Goal: Task Accomplishment & Management: Use online tool/utility

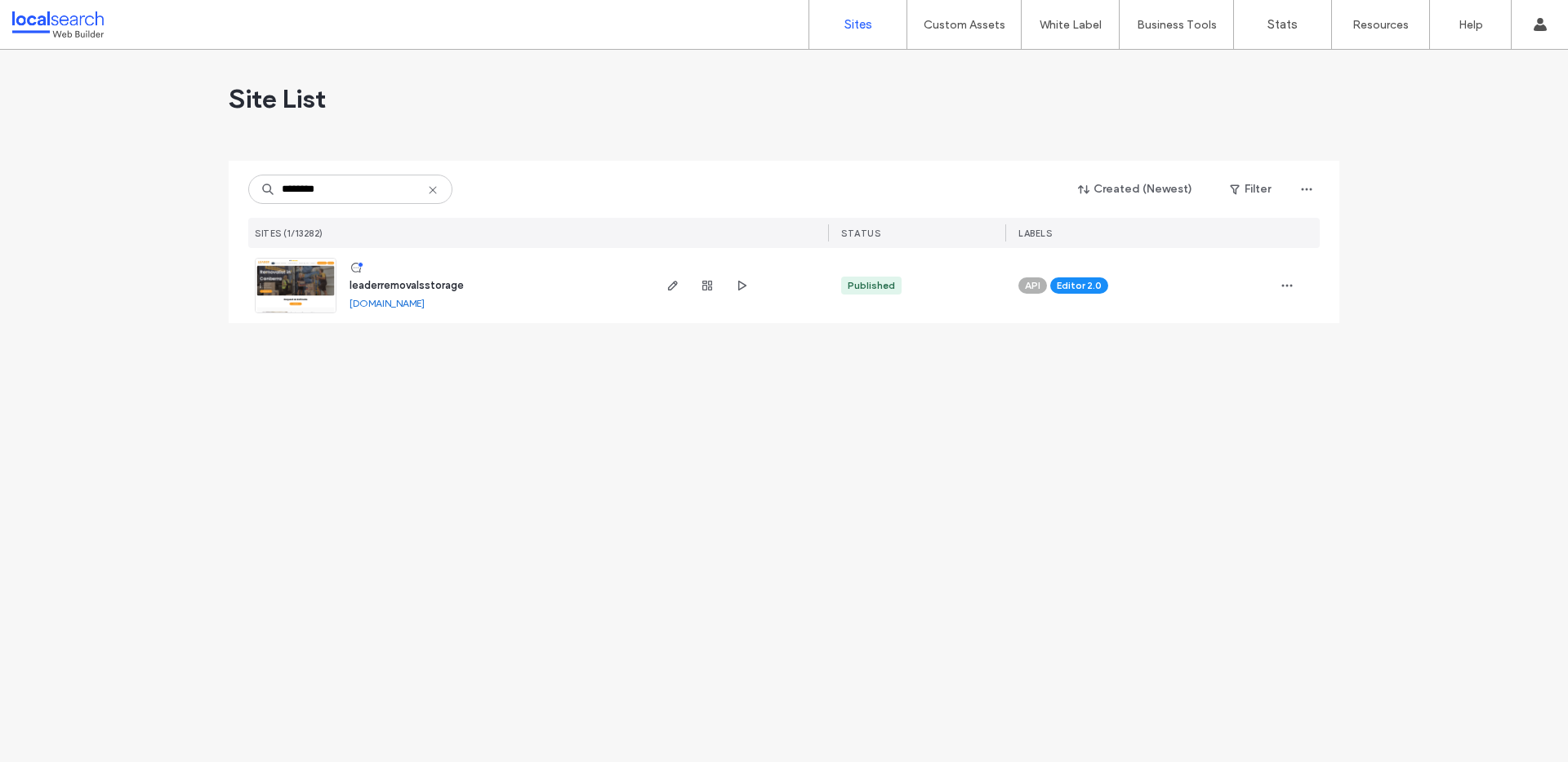
click at [415, 286] on span "leaderremovalsstorage" at bounding box center [406, 284] width 115 height 12
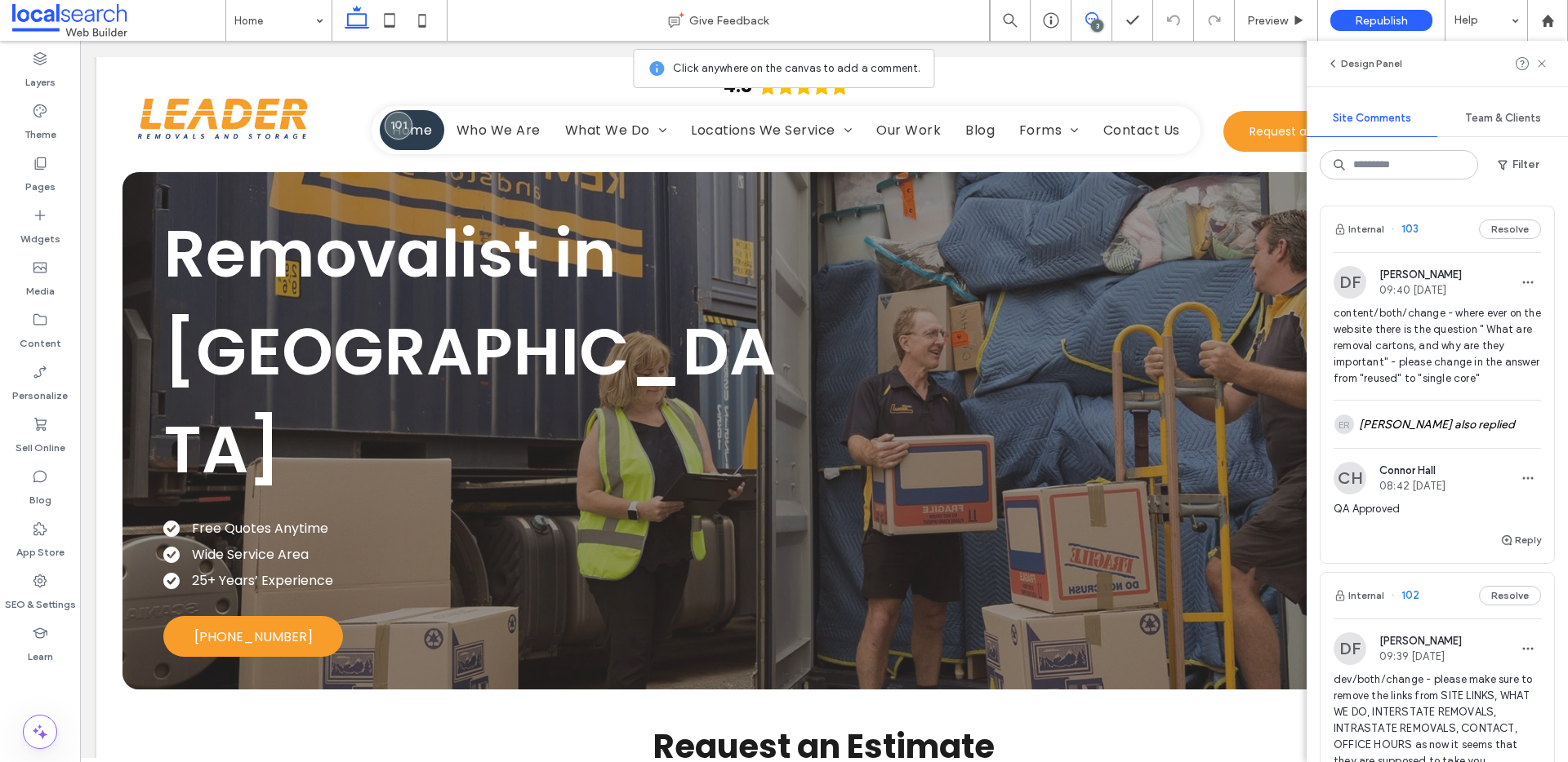
click at [1455, 225] on div "Internal 103 Resolve" at bounding box center [1437, 229] width 234 height 46
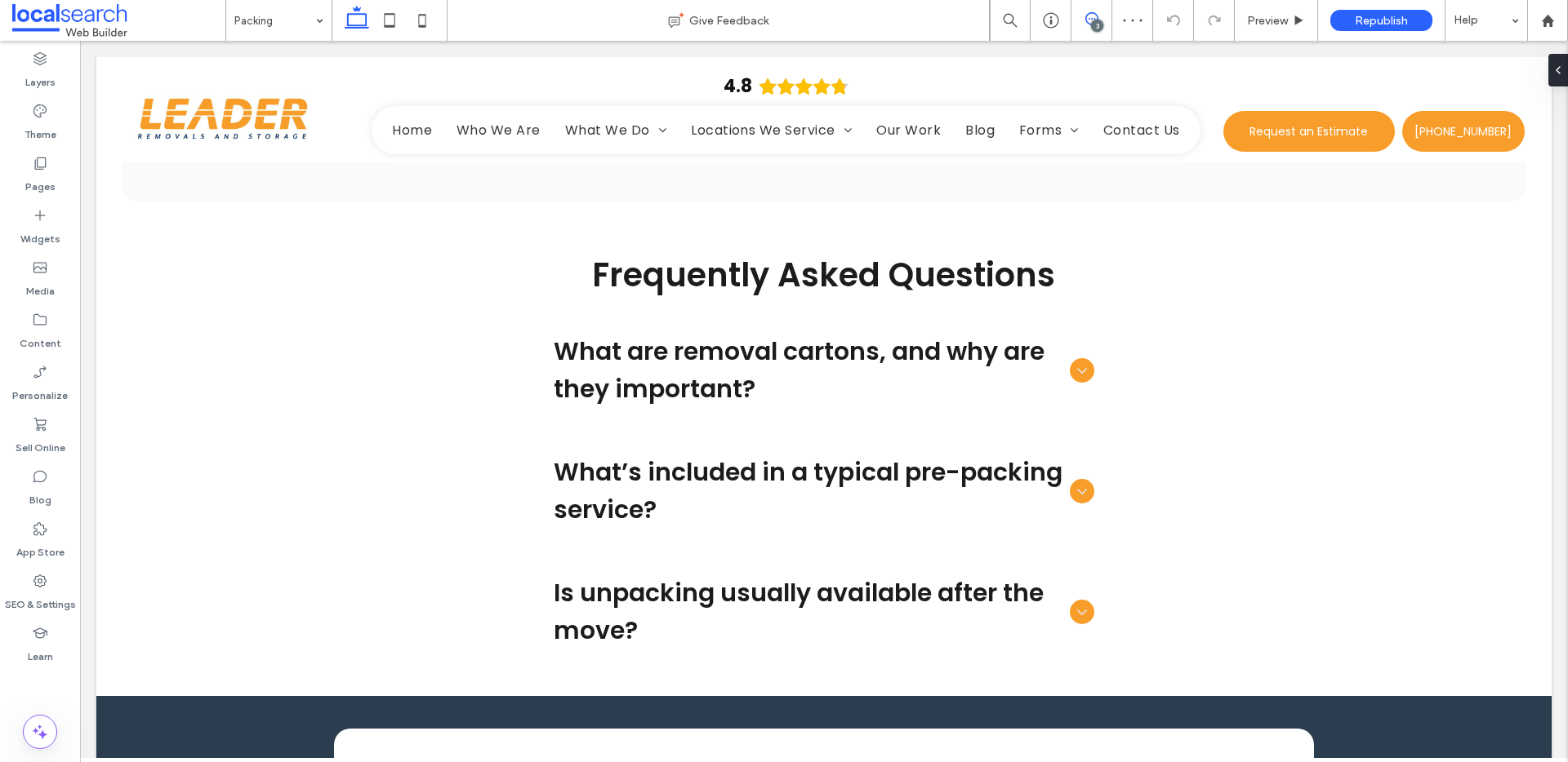
click at [1080, 17] on span at bounding box center [1092, 18] width 40 height 13
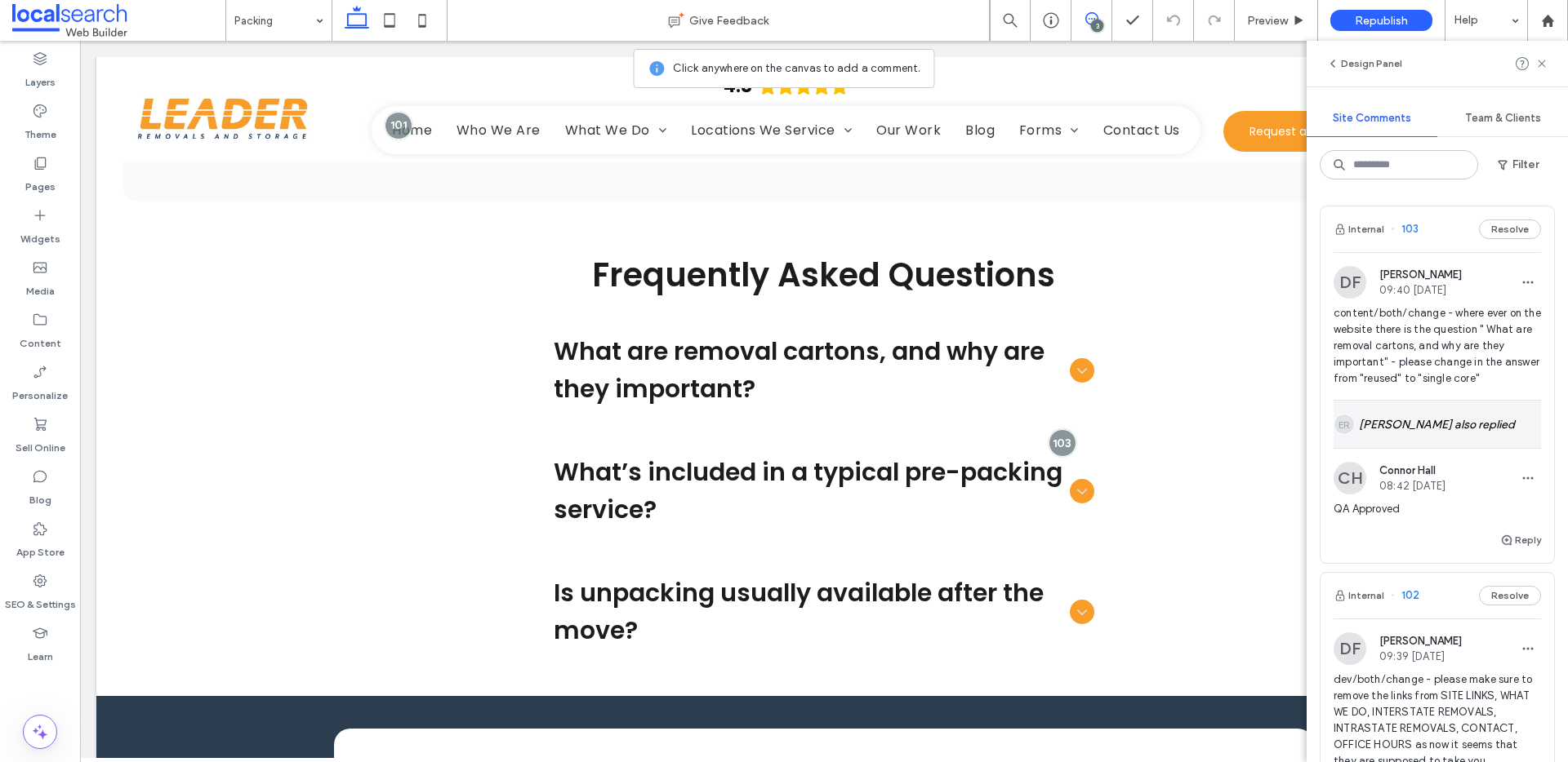
click at [1440, 418] on div "ER [PERSON_NAME] also replied" at bounding box center [1437, 425] width 207 height 48
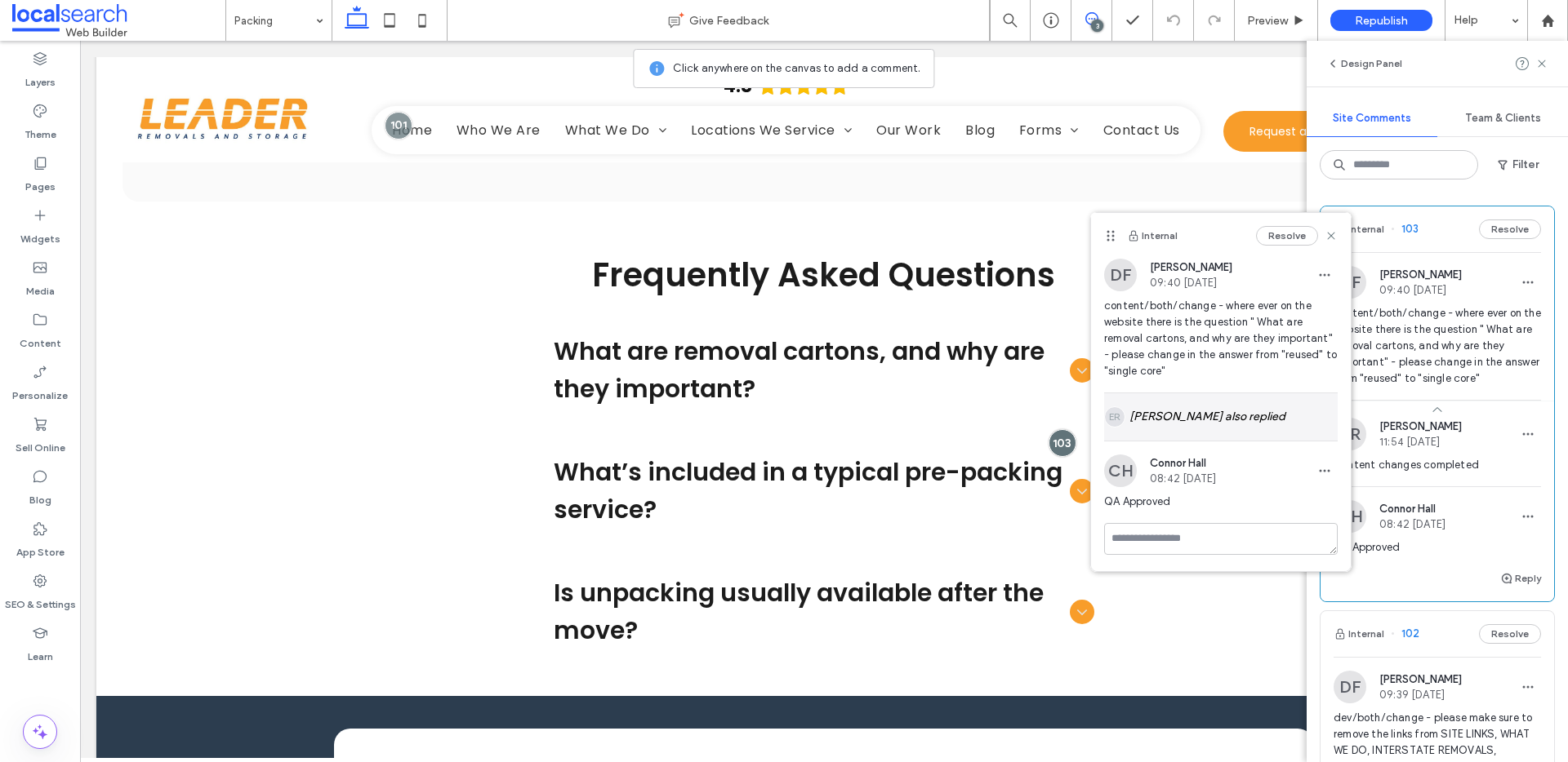
click at [1273, 434] on div "ER [PERSON_NAME] also replied" at bounding box center [1220, 417] width 234 height 48
click at [1272, 236] on button "Resolve" at bounding box center [1287, 235] width 62 height 19
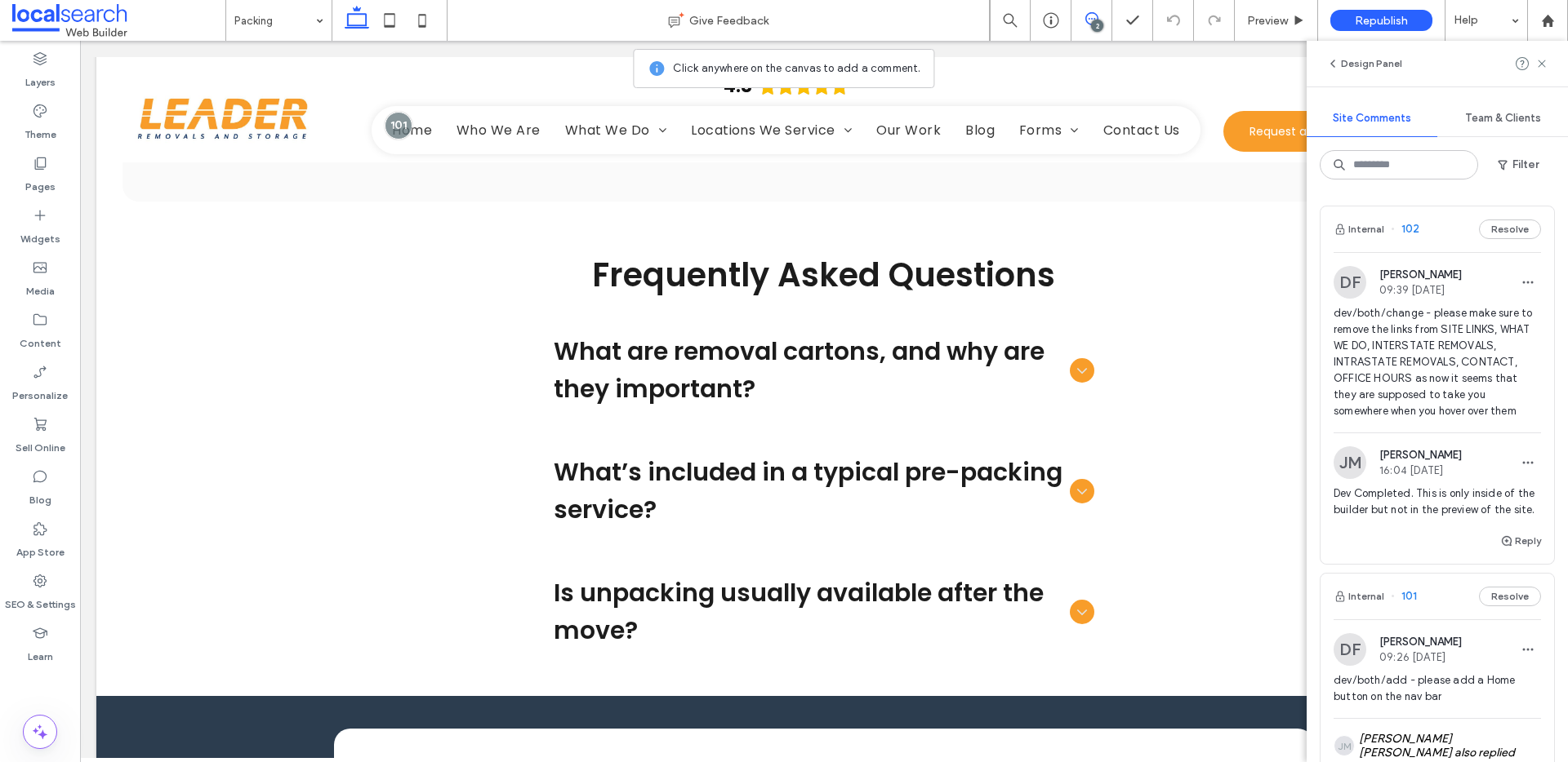
click at [1430, 226] on div "Internal 102 Resolve" at bounding box center [1437, 229] width 234 height 46
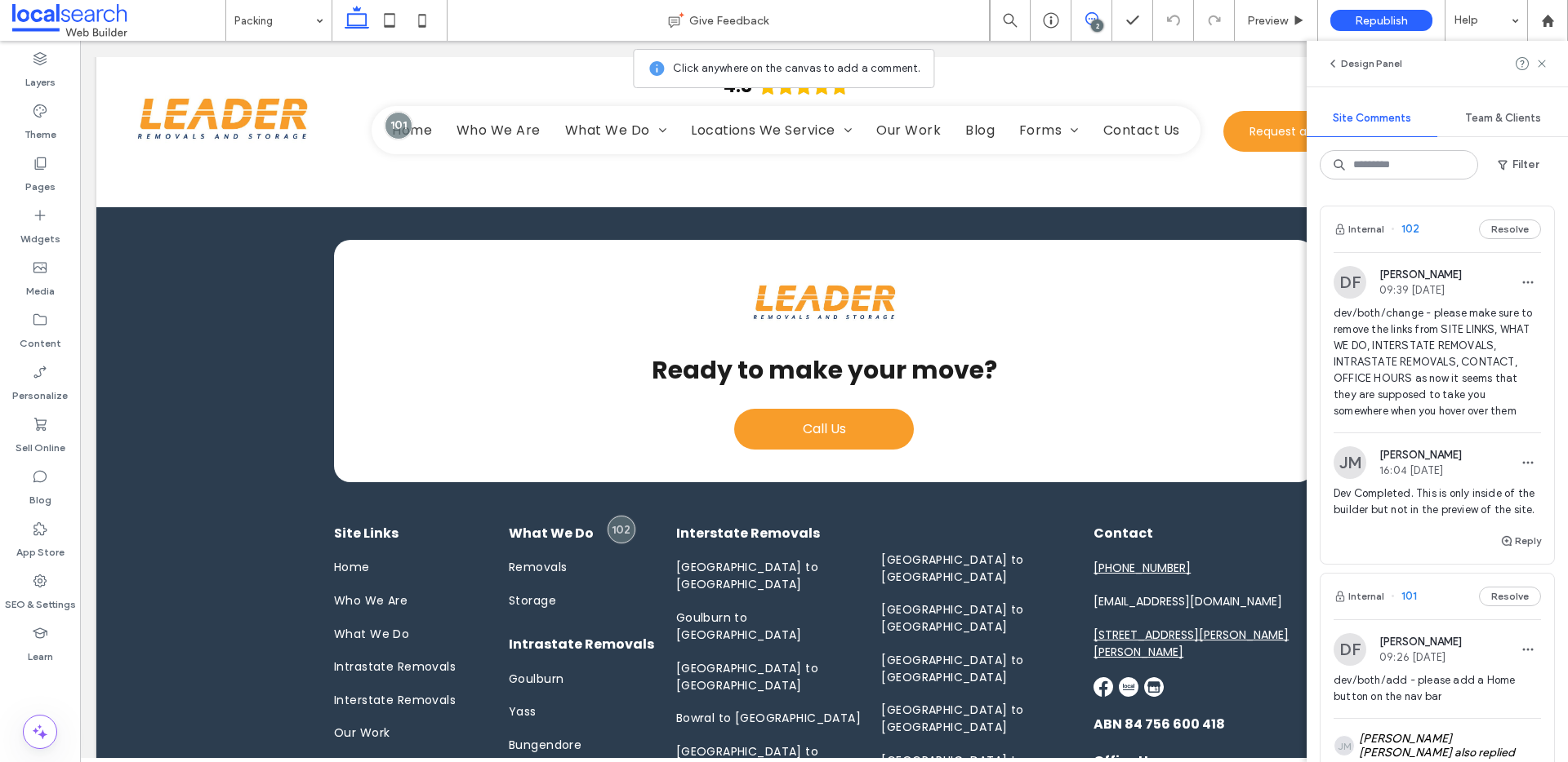
scroll to position [2654, 0]
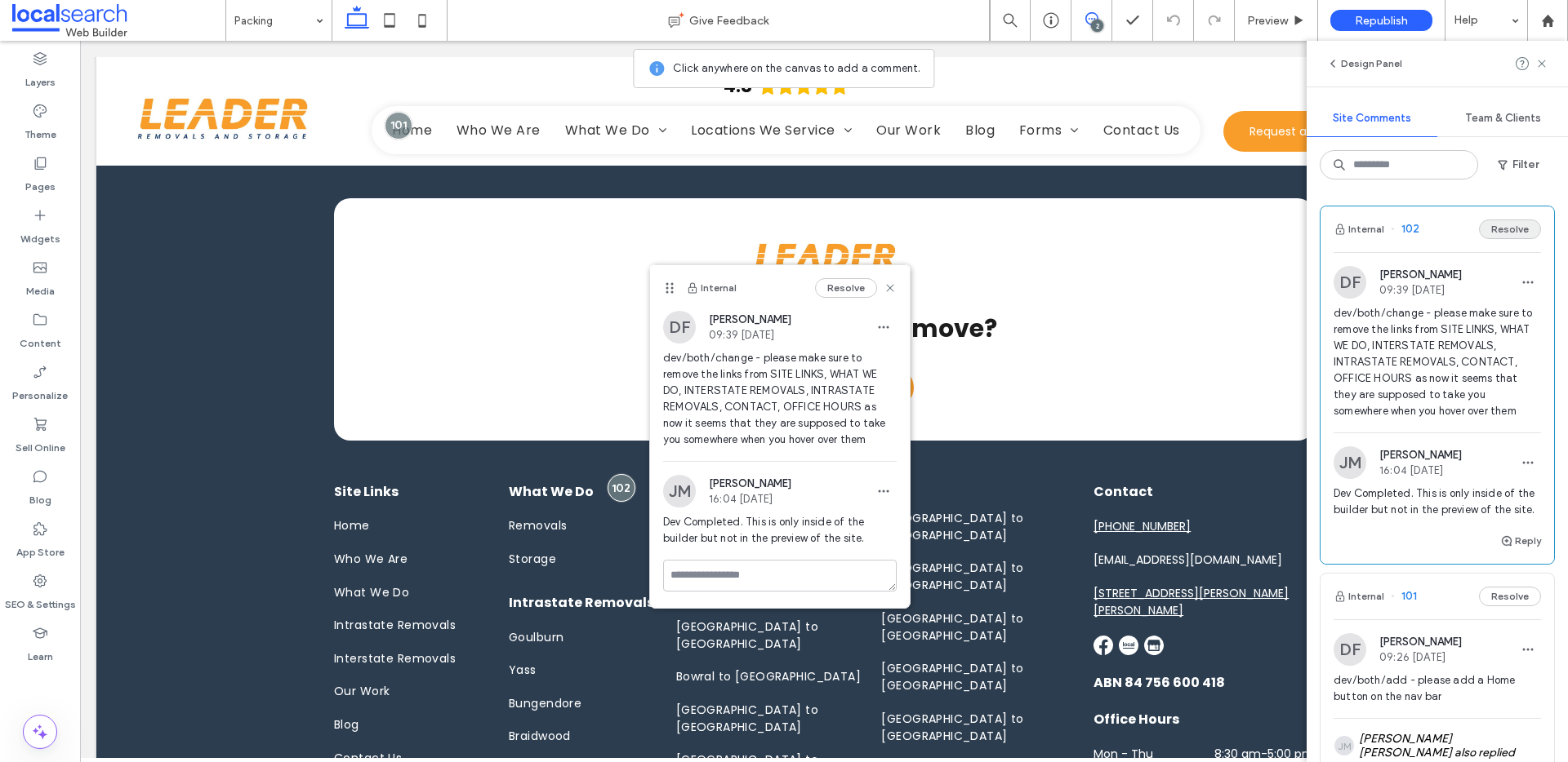
click at [1513, 228] on button "Resolve" at bounding box center [1510, 228] width 62 height 19
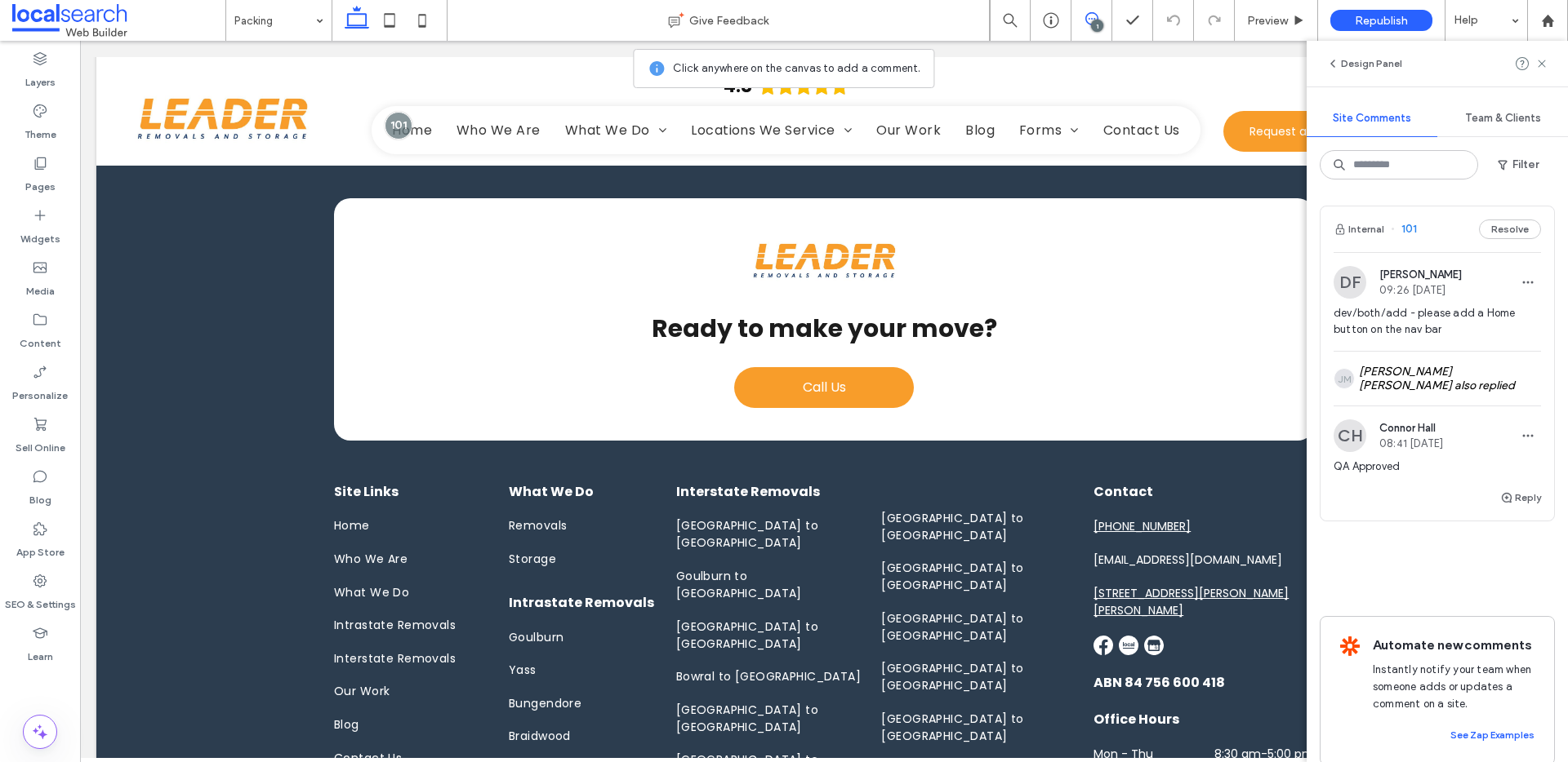
click at [1435, 234] on div "Internal 101 Resolve" at bounding box center [1437, 229] width 234 height 46
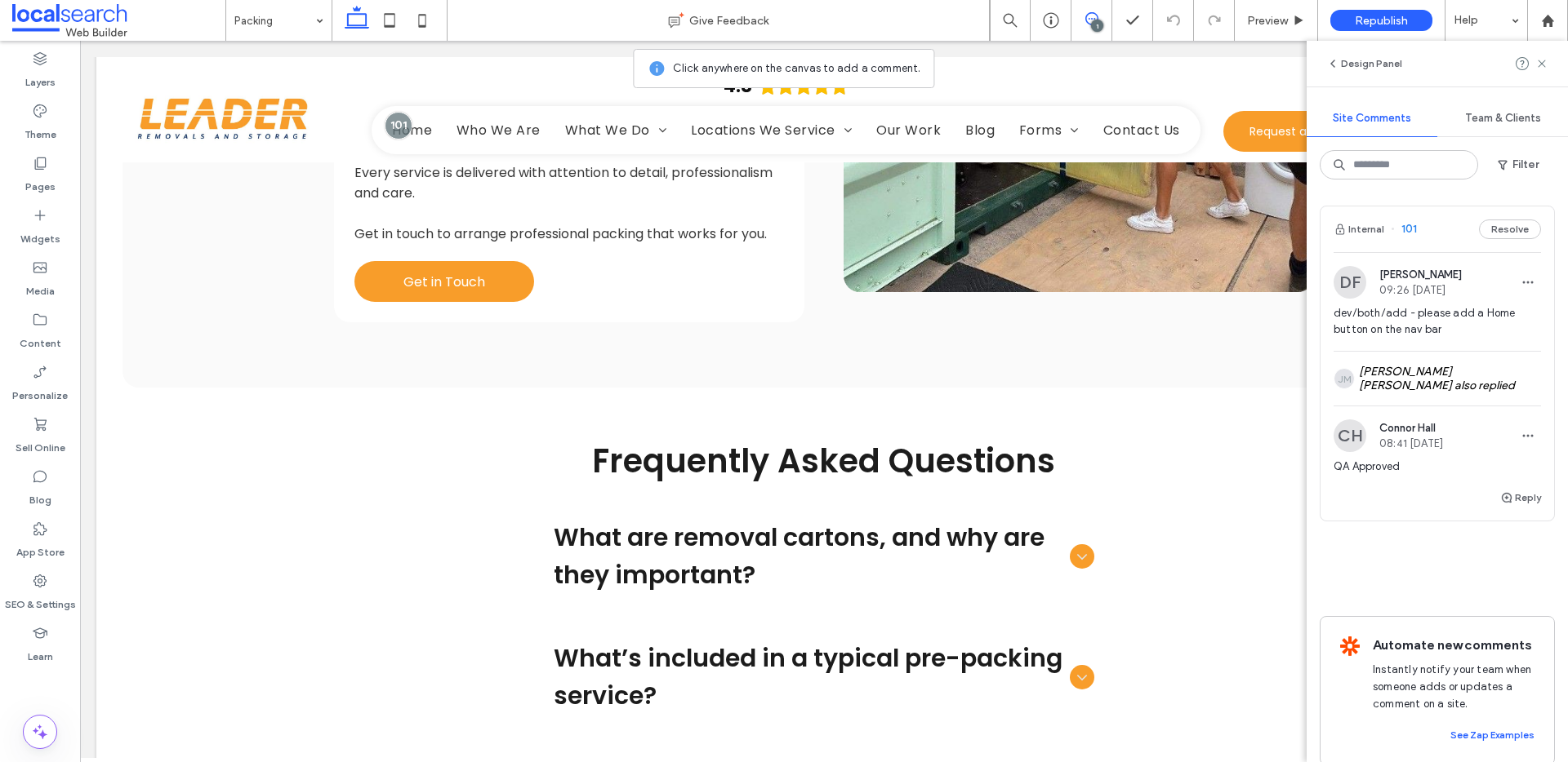
scroll to position [0, 0]
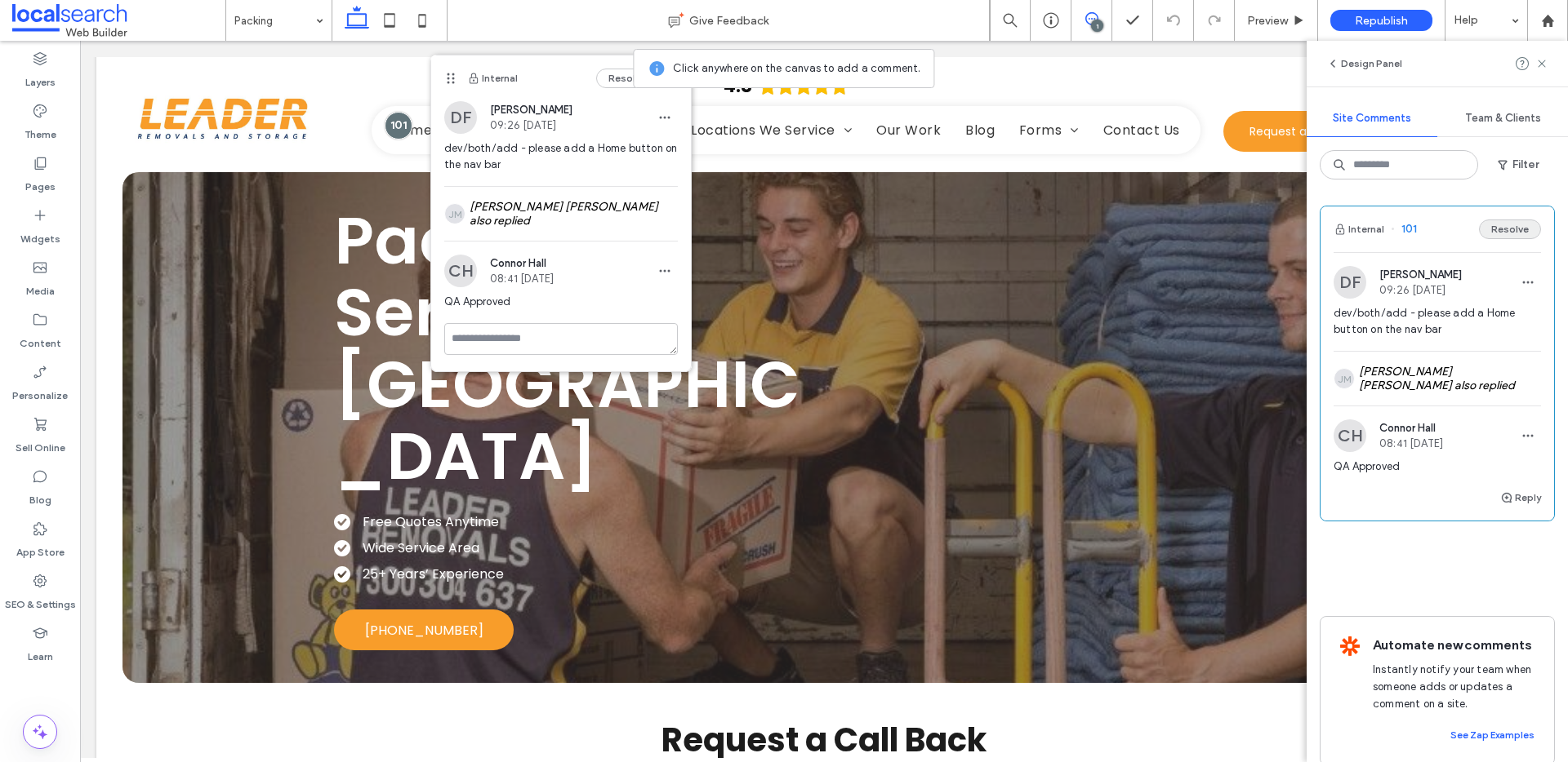
click at [1490, 227] on button "Resolve" at bounding box center [1510, 228] width 62 height 19
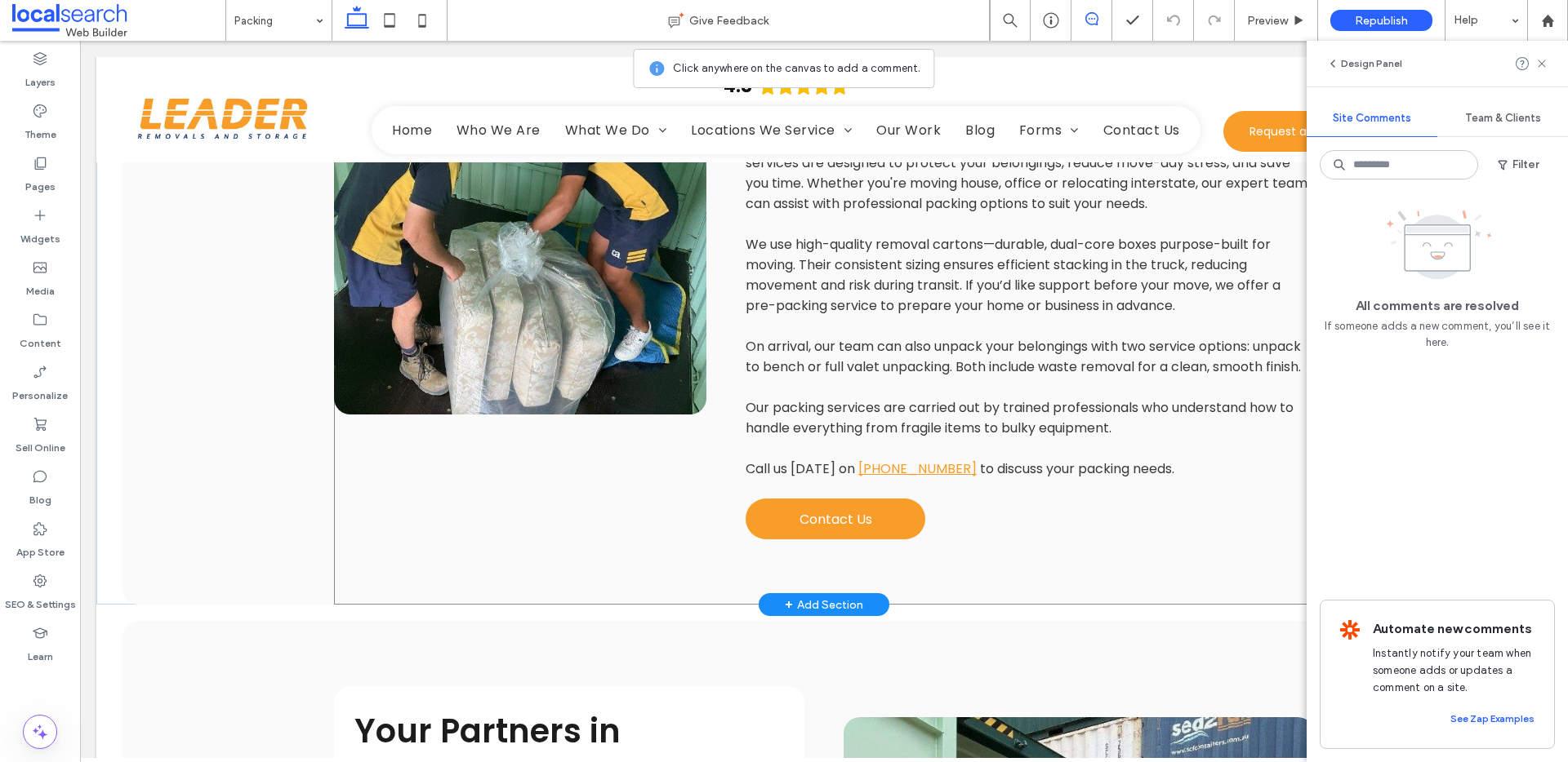
scroll to position [1189, 0]
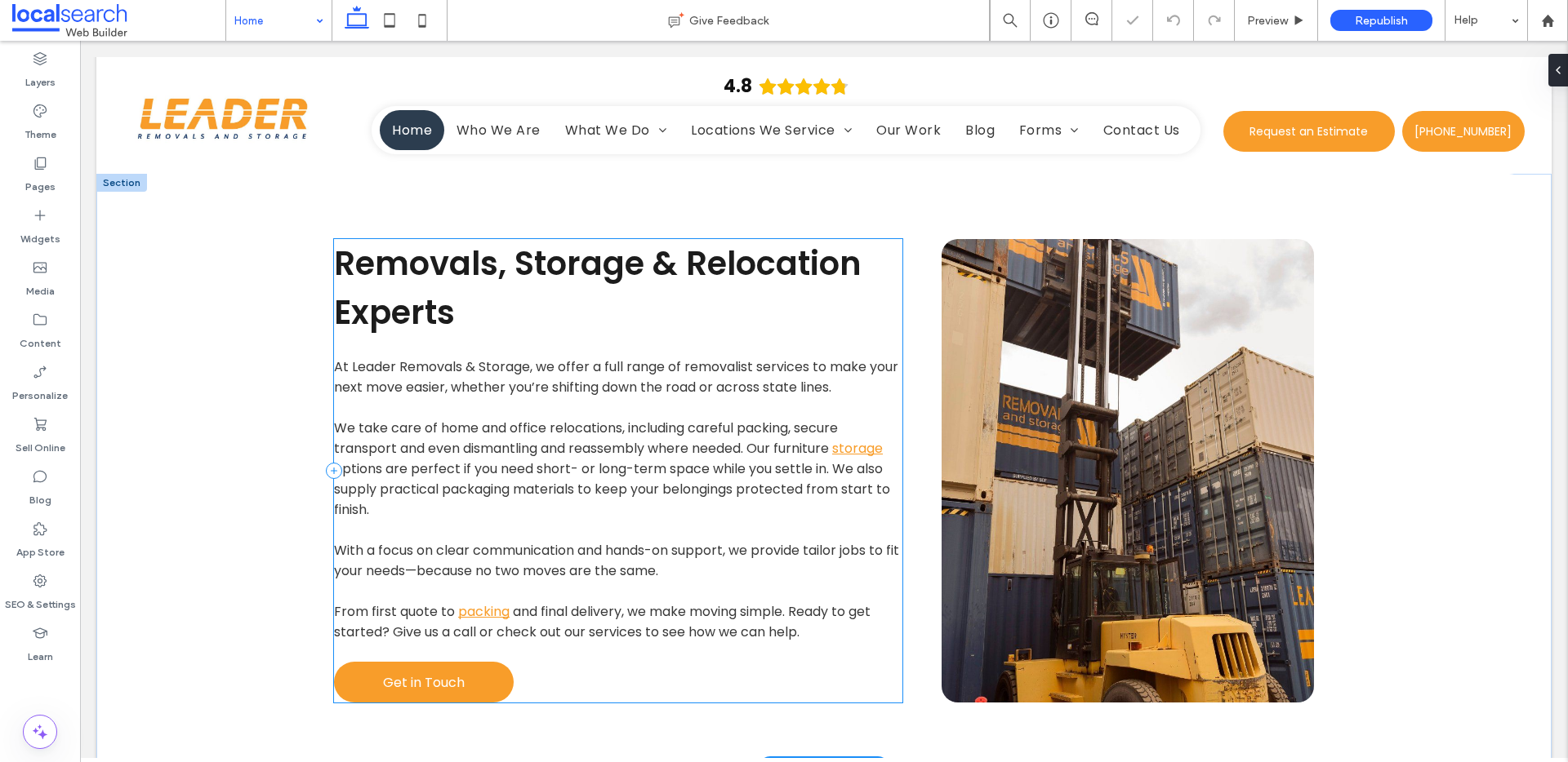
scroll to position [2167, 0]
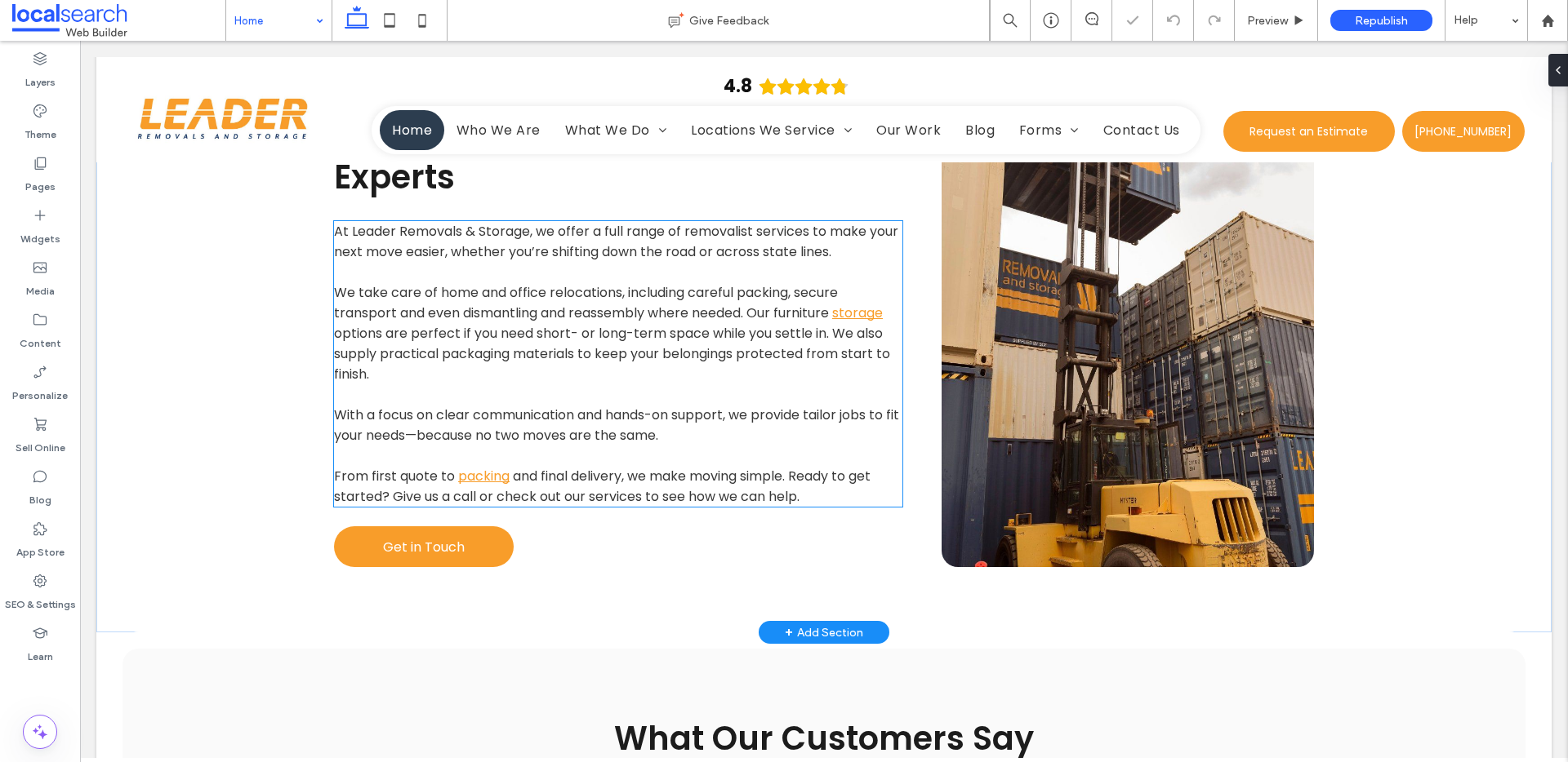
click at [821, 404] on p "With a focus on clear communication and hands-on support, we provide tailor job…" at bounding box center [617, 425] width 568 height 40
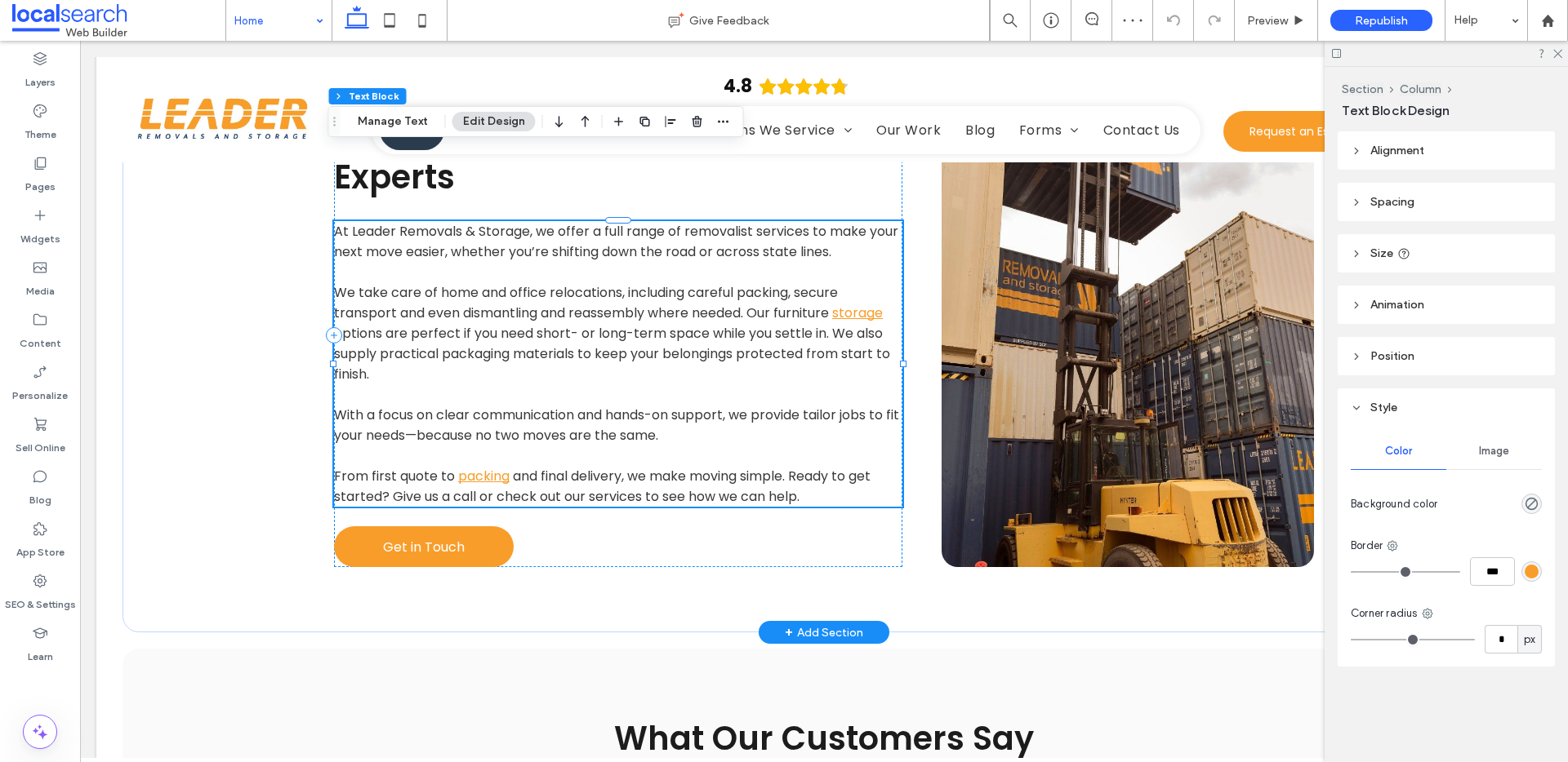
click at [834, 404] on p "With a focus on clear communication and hands-on support, we provide tailor job…" at bounding box center [617, 425] width 568 height 40
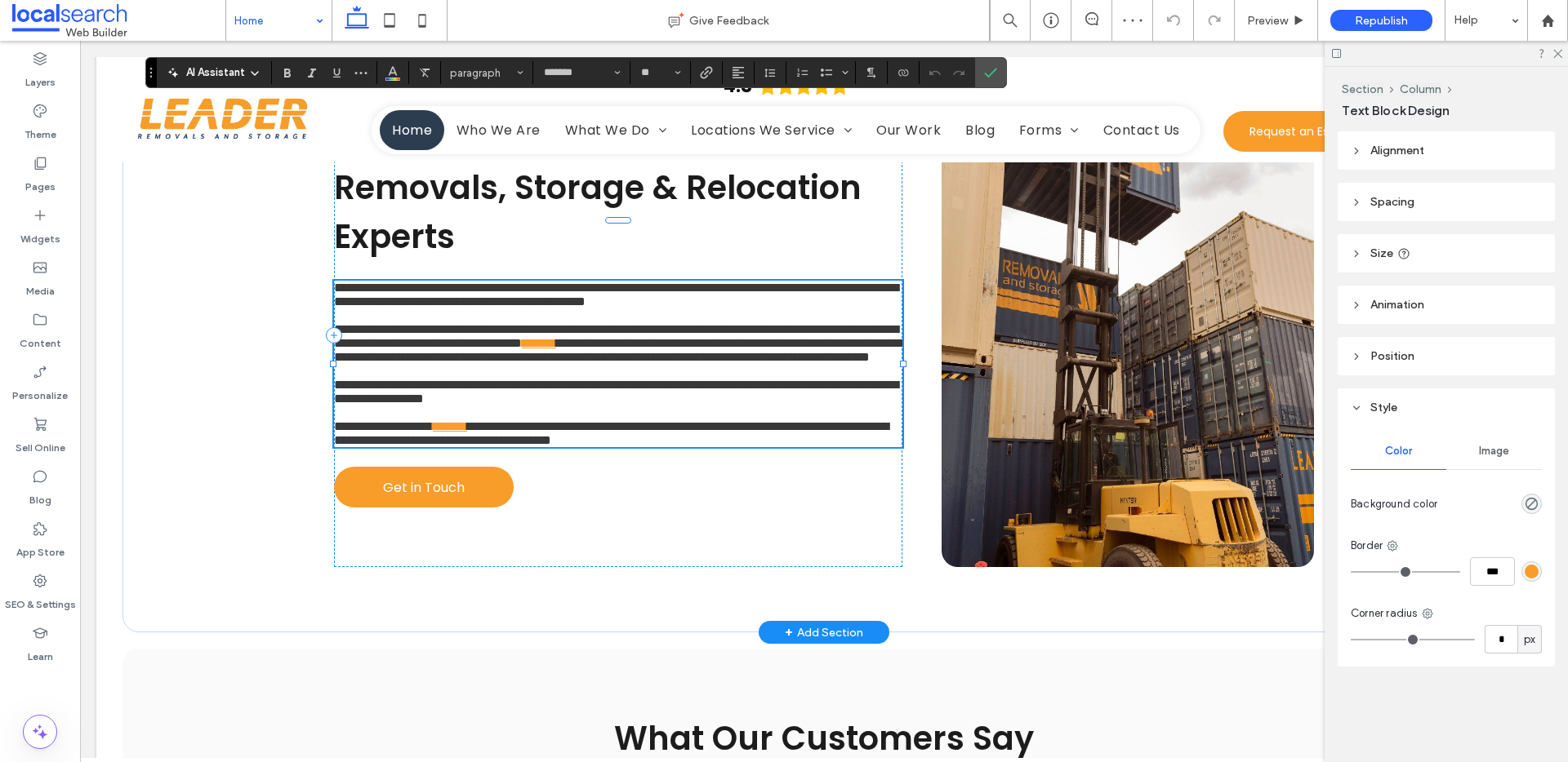
click at [840, 379] on span "**********" at bounding box center [616, 392] width 564 height 26
click at [984, 71] on icon "Confirm" at bounding box center [990, 72] width 13 height 13
